Goal: Task Accomplishment & Management: Complete application form

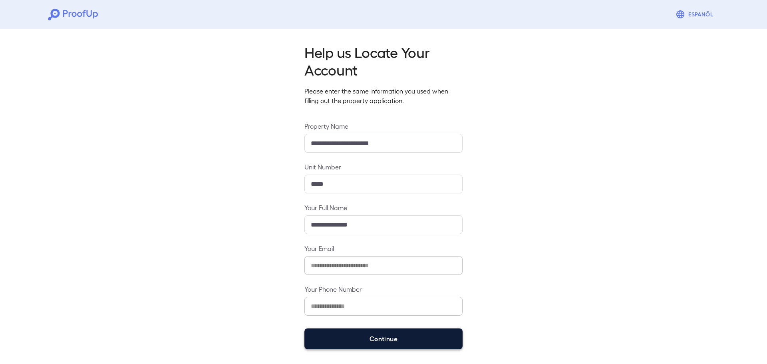
click at [387, 339] on button "Continue" at bounding box center [383, 338] width 158 height 21
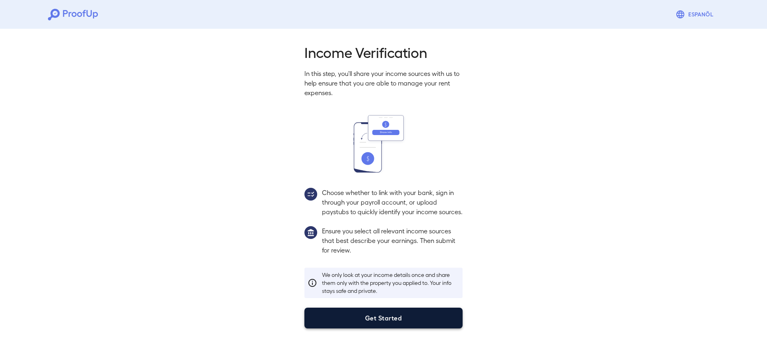
click at [393, 321] on button "Get Started" at bounding box center [383, 318] width 158 height 21
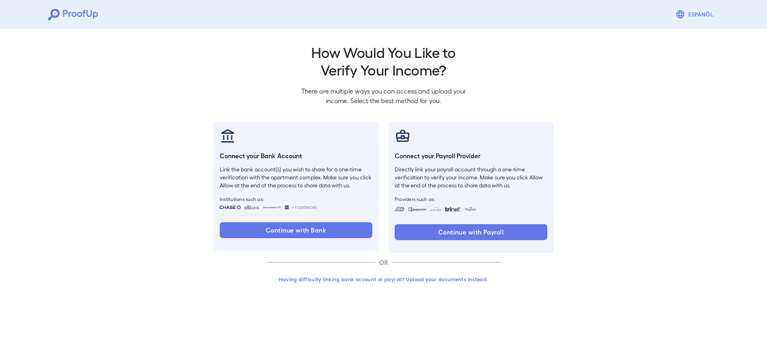
click at [358, 281] on button "Having difficulty linking bank account or payroll? Upload your documents instea…" at bounding box center [383, 279] width 233 height 14
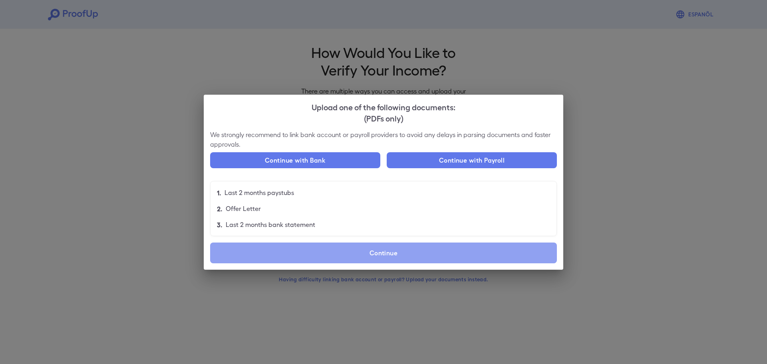
click at [345, 258] on label "Continue" at bounding box center [383, 252] width 347 height 21
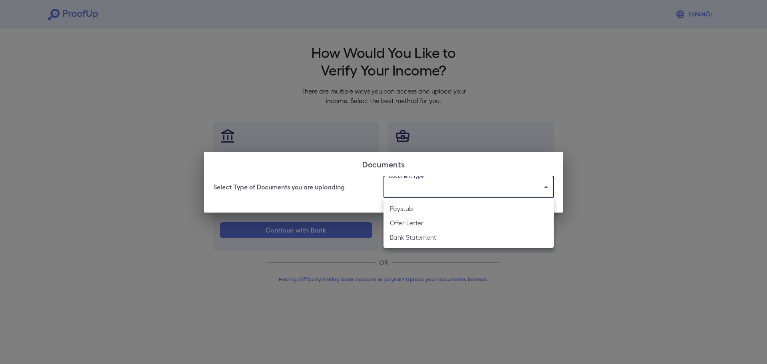
click at [403, 195] on body "Espanõl Go back How Would You Like to Verify Your Income? There are multiple wa…" at bounding box center [383, 152] width 767 height 305
drag, startPoint x: 410, startPoint y: 238, endPoint x: 398, endPoint y: 236, distance: 11.7
click at [410, 238] on li "Bank Statement" at bounding box center [468, 237] width 170 height 14
type input "**********"
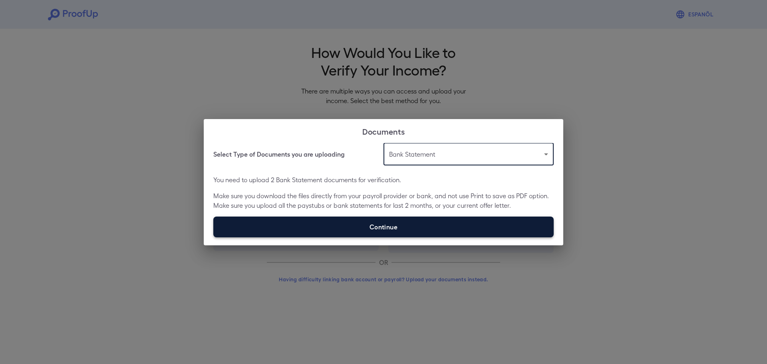
click at [355, 220] on label "Continue" at bounding box center [383, 226] width 340 height 21
click at [214, 237] on input "Continue" at bounding box center [213, 237] width 0 height 0
type input "**********"
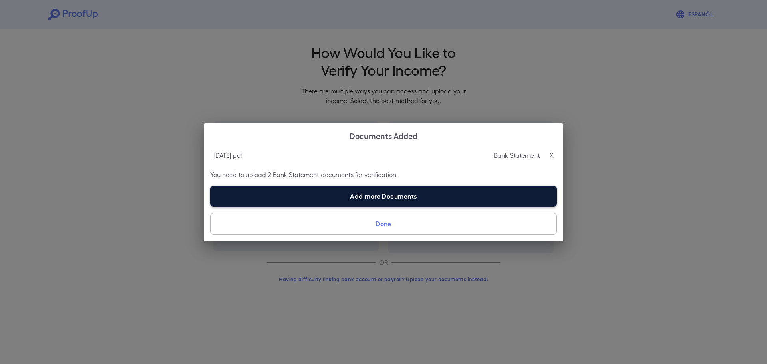
click at [403, 195] on label "Add more Documents" at bounding box center [383, 196] width 347 height 21
click at [210, 206] on input "Add more Documents" at bounding box center [210, 206] width 0 height 0
type input "**********"
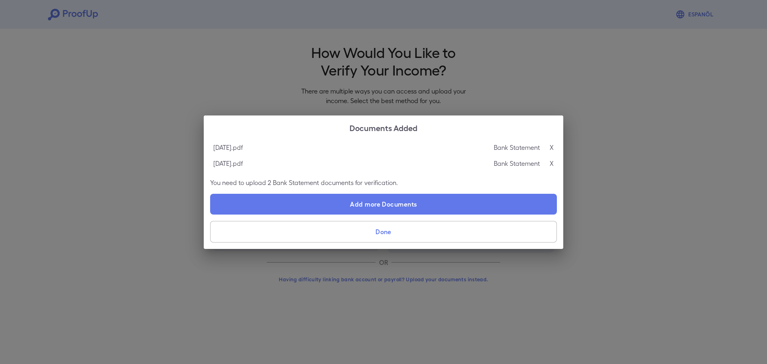
click at [385, 229] on button "Done" at bounding box center [383, 232] width 347 height 22
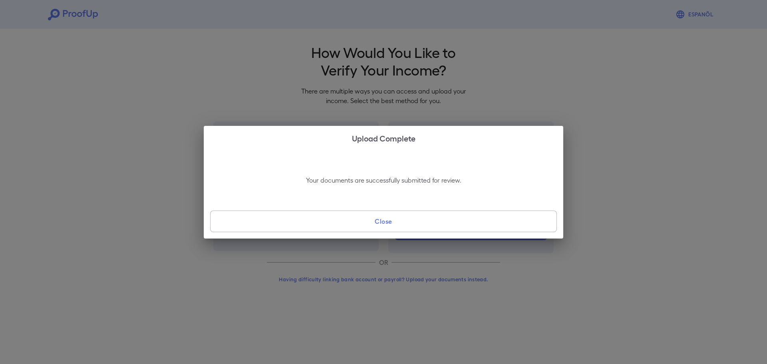
click at [388, 220] on button "Close" at bounding box center [383, 221] width 347 height 22
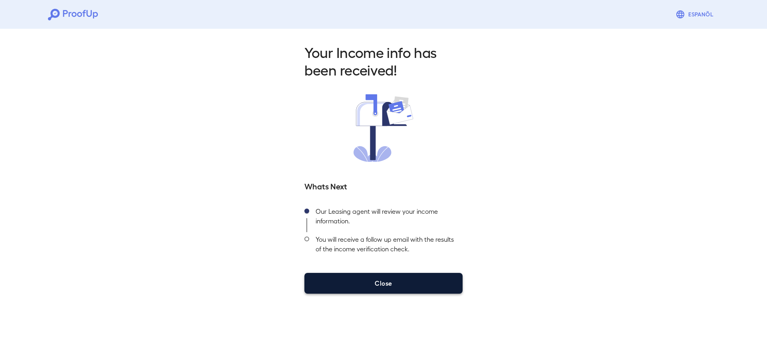
click at [355, 279] on button "Close" at bounding box center [383, 283] width 158 height 21
drag, startPoint x: 373, startPoint y: 301, endPoint x: 373, endPoint y: 293, distance: 8.0
click at [373, 298] on div "Your Income info has been received! Whats Next Our Leasing agent will review yo…" at bounding box center [383, 166] width 767 height 281
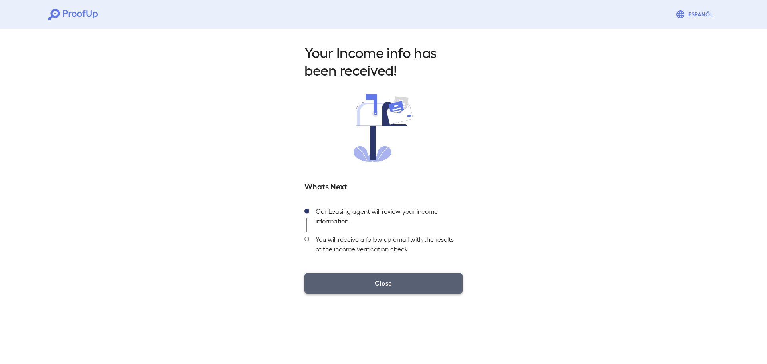
click at [375, 294] on div "Your Income info has been received! Whats Next Our Leasing agent will review yo…" at bounding box center [383, 166] width 767 height 281
